Goal: Task Accomplishment & Management: Manage account settings

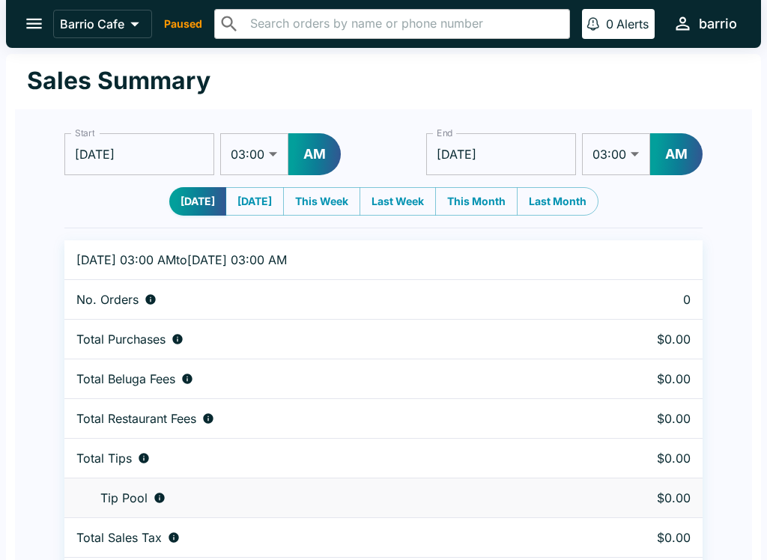
select select "03:00"
click at [178, 14] on div "Barrio Cafe Paused ​ ​ 0 Alerts barrio" at bounding box center [397, 23] width 689 height 32
click at [27, 22] on icon "open drawer" at bounding box center [34, 23] width 20 height 20
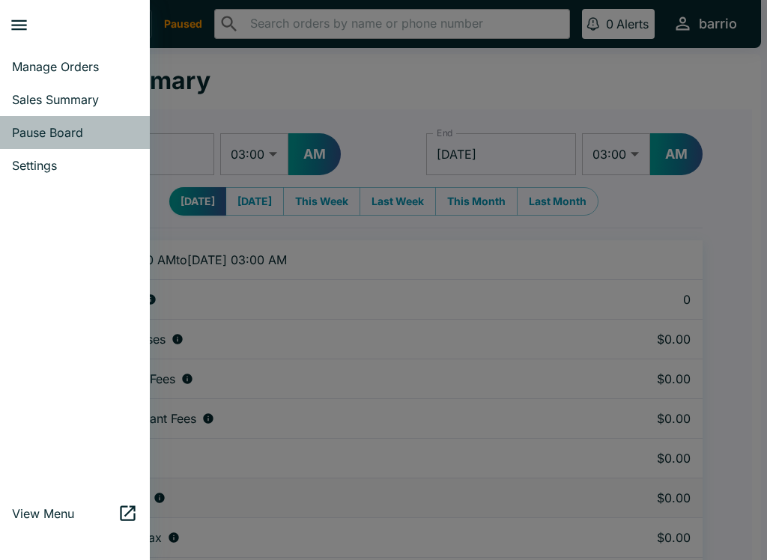
click at [48, 126] on span "Pause Board" at bounding box center [75, 132] width 126 height 15
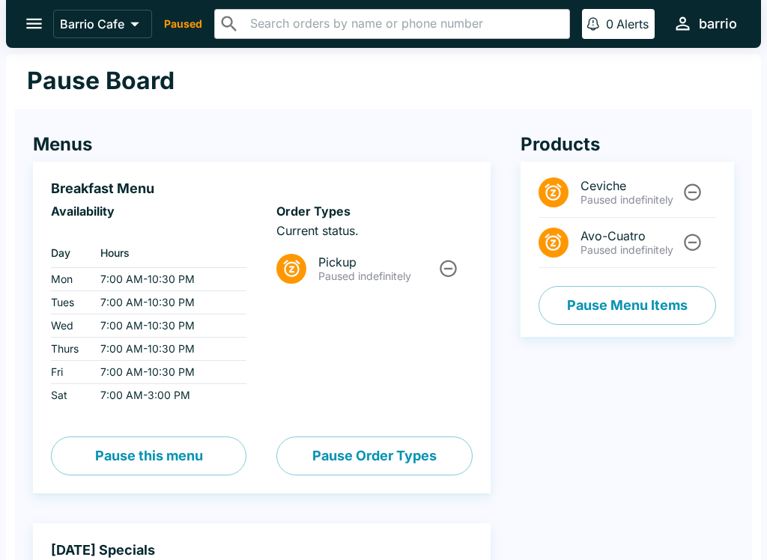
click at [134, 454] on button "Pause this menu" at bounding box center [148, 455] width 195 height 39
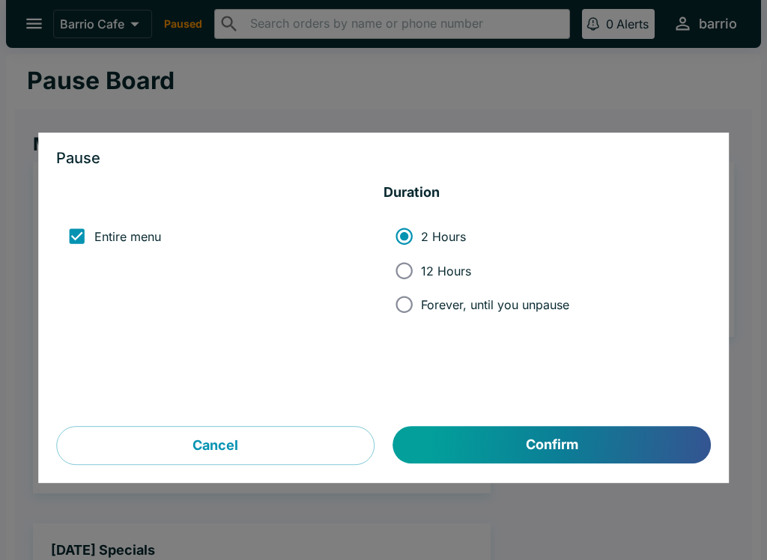
click at [317, 439] on button "Cancel" at bounding box center [215, 446] width 318 height 39
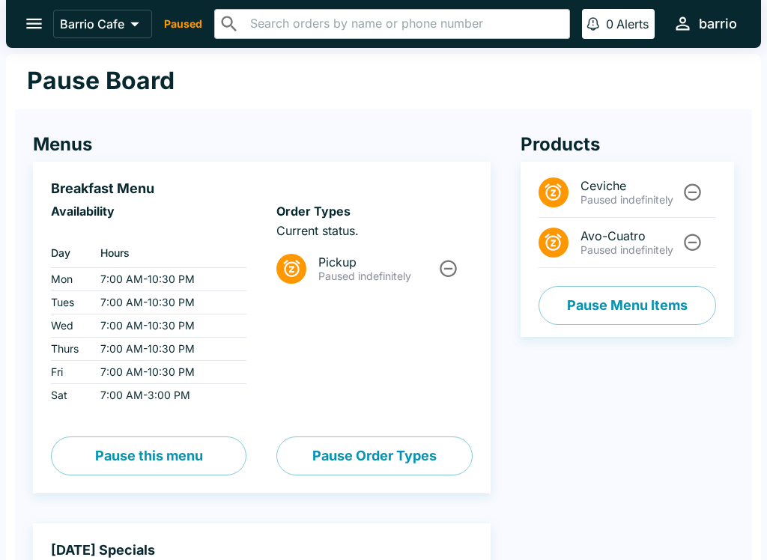
click at [376, 261] on span "Pickup" at bounding box center [377, 262] width 118 height 15
click at [443, 261] on icon "Unpause" at bounding box center [448, 268] width 20 height 20
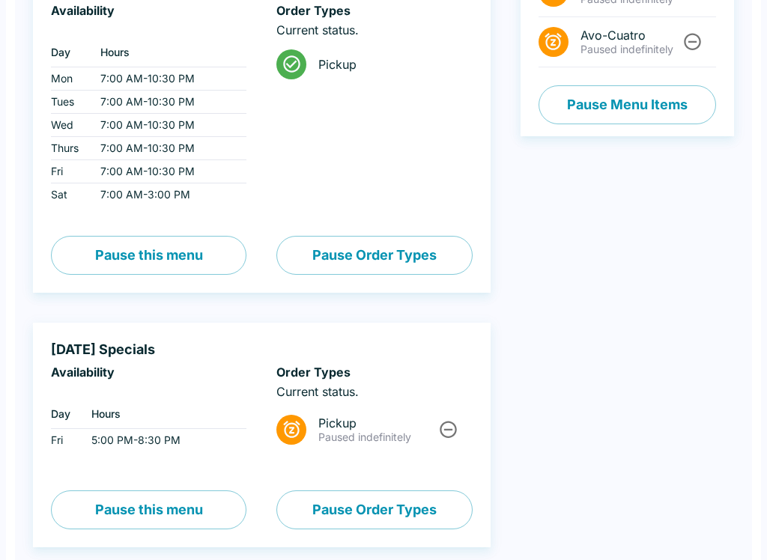
scroll to position [206, 0]
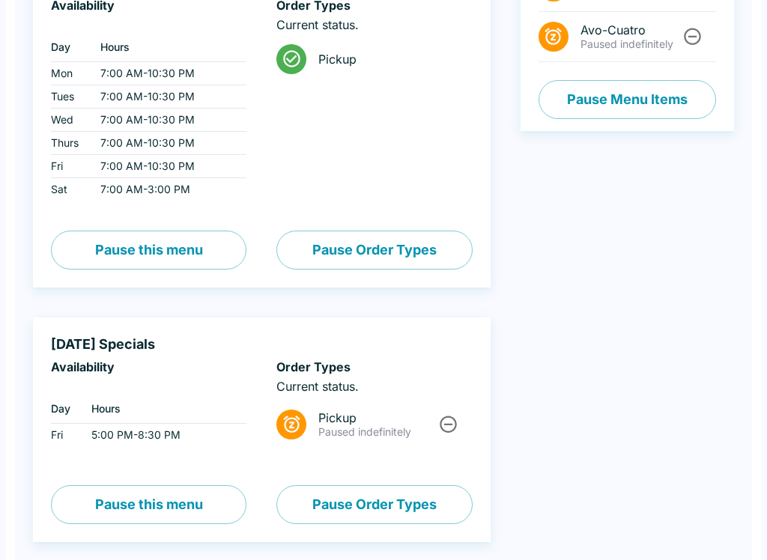
click at [445, 422] on icon "Unpause" at bounding box center [448, 424] width 20 height 20
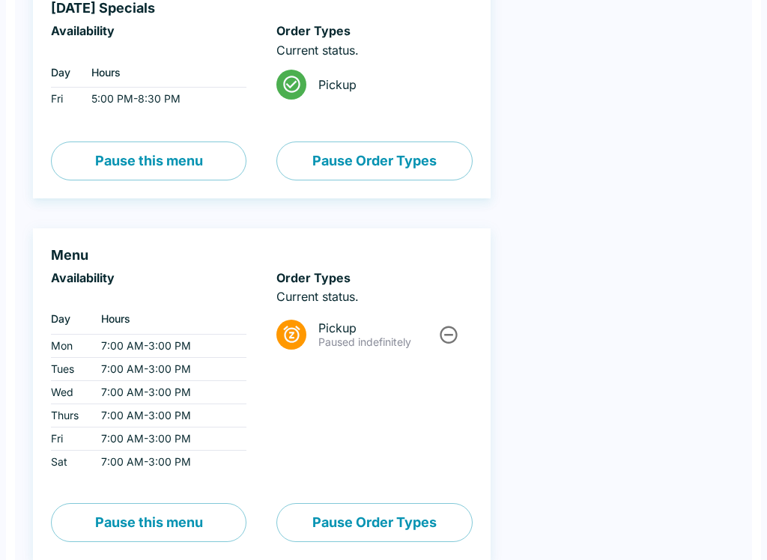
scroll to position [580, 0]
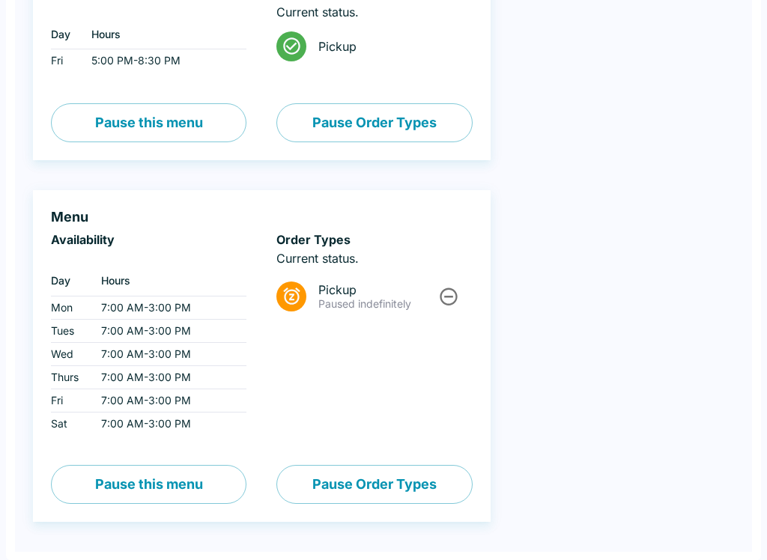
click at [448, 290] on icon "Unpause" at bounding box center [448, 296] width 20 height 20
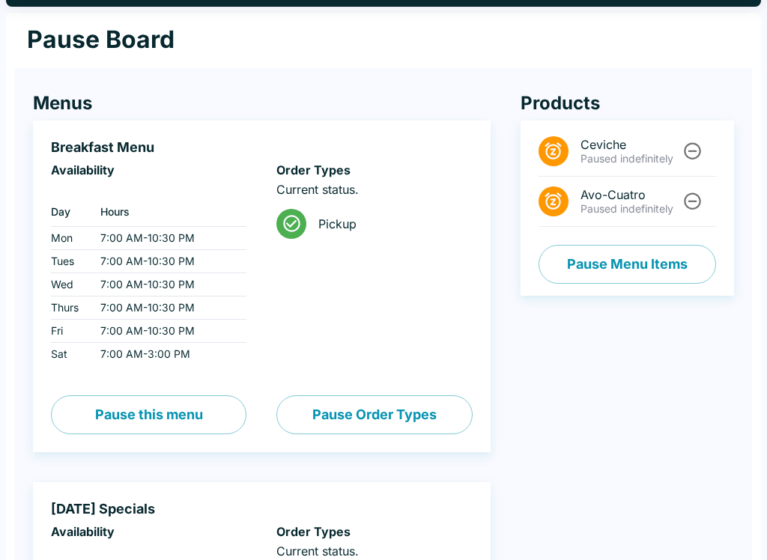
scroll to position [0, 0]
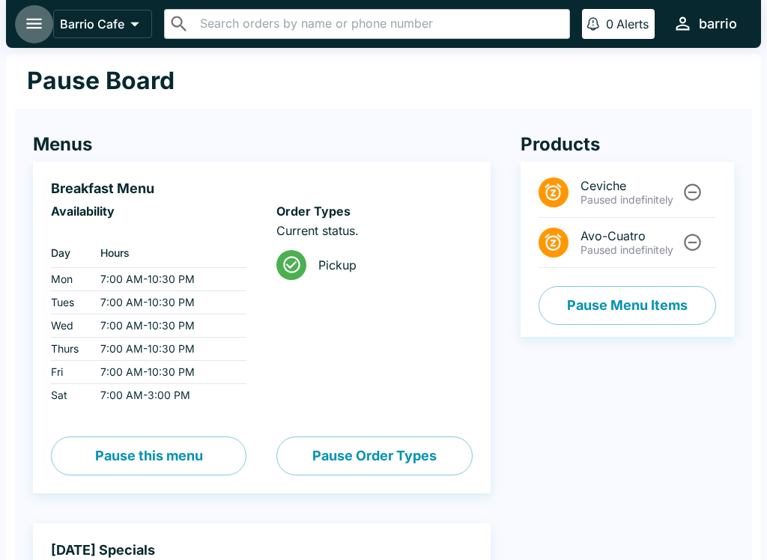
click at [31, 21] on icon "open drawer" at bounding box center [34, 23] width 20 height 20
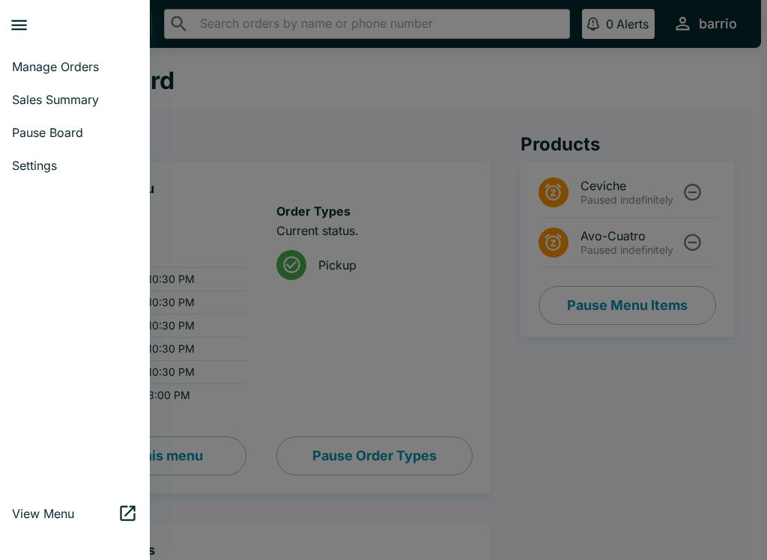
click at [40, 65] on span "Manage Orders" at bounding box center [75, 66] width 126 height 15
